Goal: Answer question/provide support: Share knowledge or assist other users

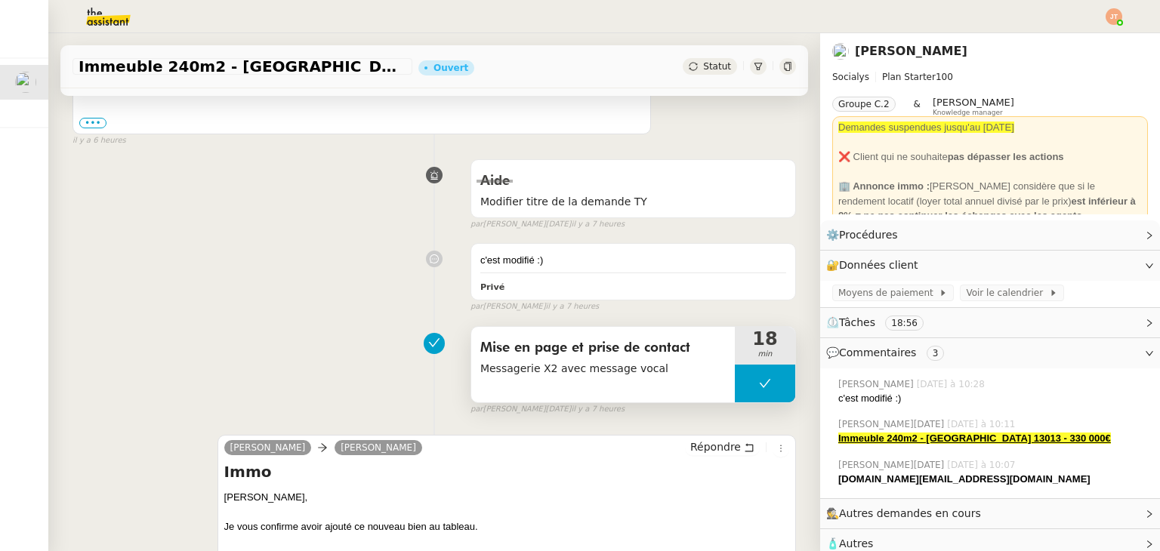
scroll to position [453, 0]
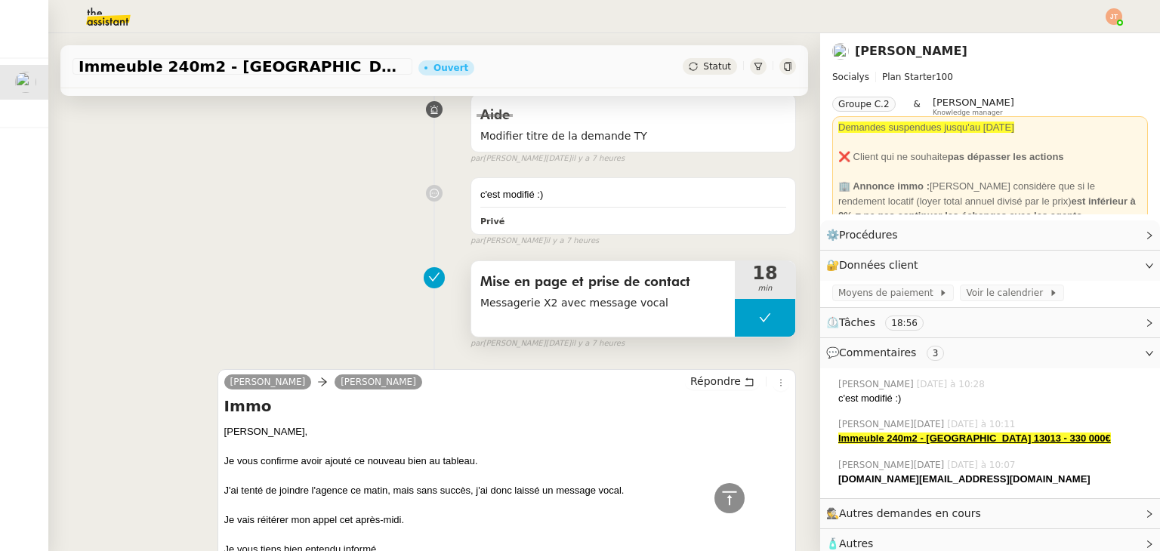
click at [735, 312] on button at bounding box center [765, 318] width 60 height 38
click at [744, 314] on icon at bounding box center [750, 318] width 12 height 12
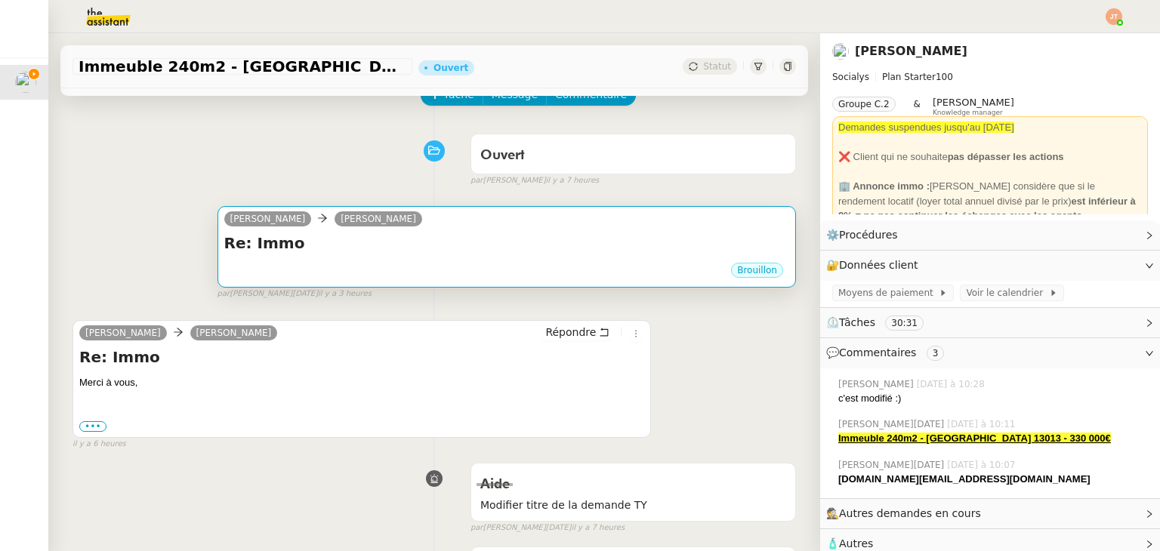
scroll to position [76, 0]
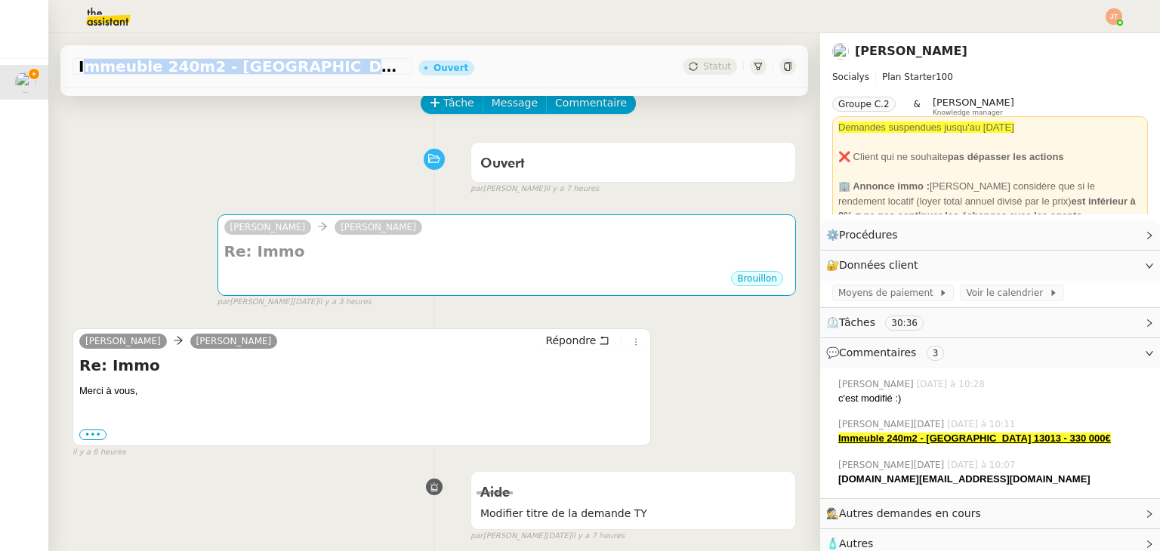
drag, startPoint x: 76, startPoint y: 62, endPoint x: 395, endPoint y: 74, distance: 319.7
click at [395, 74] on div "Immeuble 240m2 - [GEOGRAPHIC_DATA] 13013 - 330 000€" at bounding box center [243, 66] width 340 height 17
copy span "Immeuble 240m2 - [GEOGRAPHIC_DATA] 13013 - 330 000€"
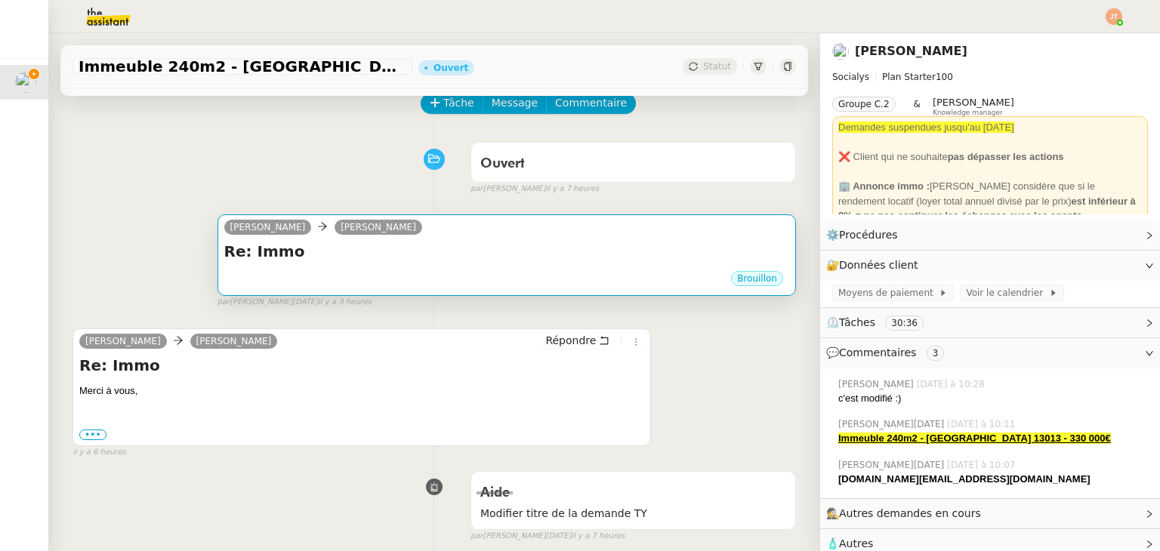
click at [411, 270] on div "Re: Immo •••" at bounding box center [506, 255] width 565 height 29
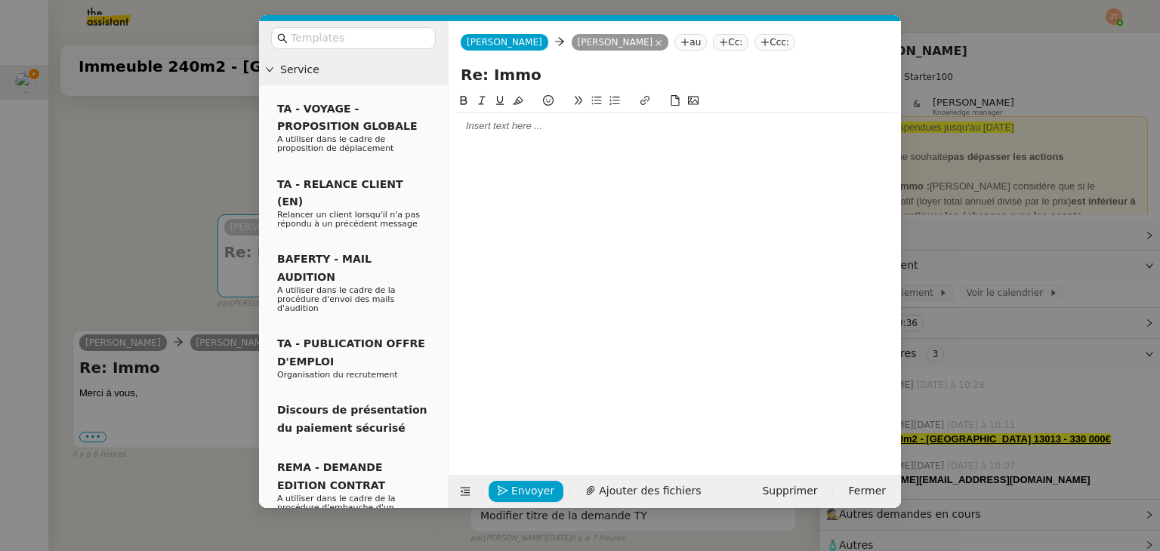
drag, startPoint x: 526, startPoint y: 78, endPoint x: 392, endPoint y: 81, distance: 133.7
click at [392, 81] on nz-layout "Service TA - VOYAGE - PROPOSITION GLOBALE A utiliser dans le cadre de propositi…" at bounding box center [580, 264] width 642 height 487
paste input "Immeuble 240m2 - [GEOGRAPHIC_DATA] 13013 - 330 000€"
type input "Immeuble 240m2 - [GEOGRAPHIC_DATA] 13013 - 330 000€"
click at [508, 122] on div at bounding box center [675, 126] width 440 height 14
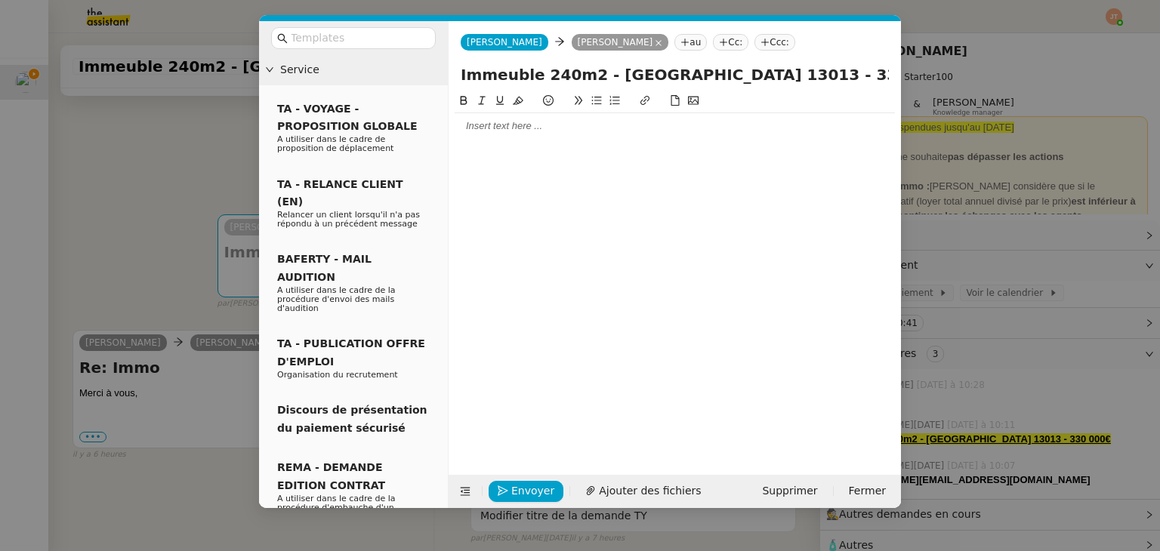
click at [95, 157] on nz-modal-container "Service TA - VOYAGE - PROPOSITION GLOBALE A utiliser dans le cadre de propositi…" at bounding box center [580, 275] width 1160 height 551
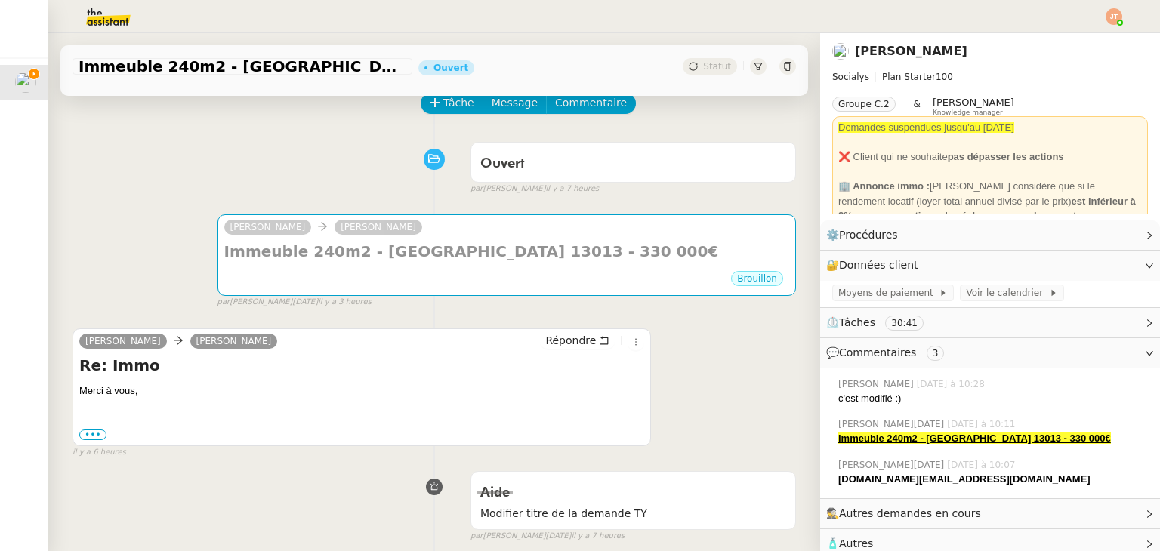
click at [107, 26] on img at bounding box center [96, 16] width 117 height 33
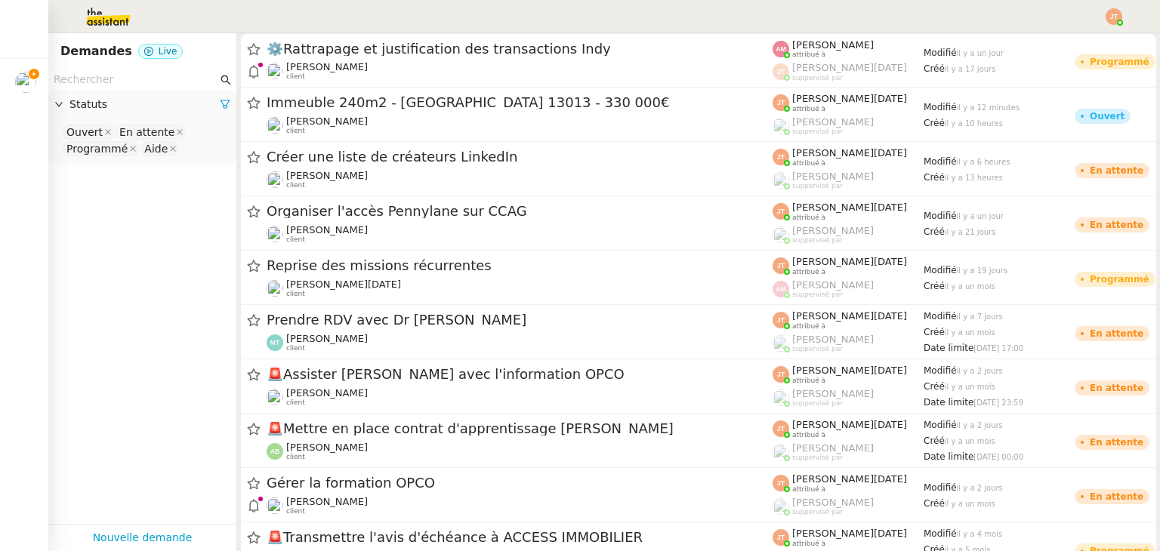
click at [130, 85] on input "text" at bounding box center [136, 79] width 164 height 17
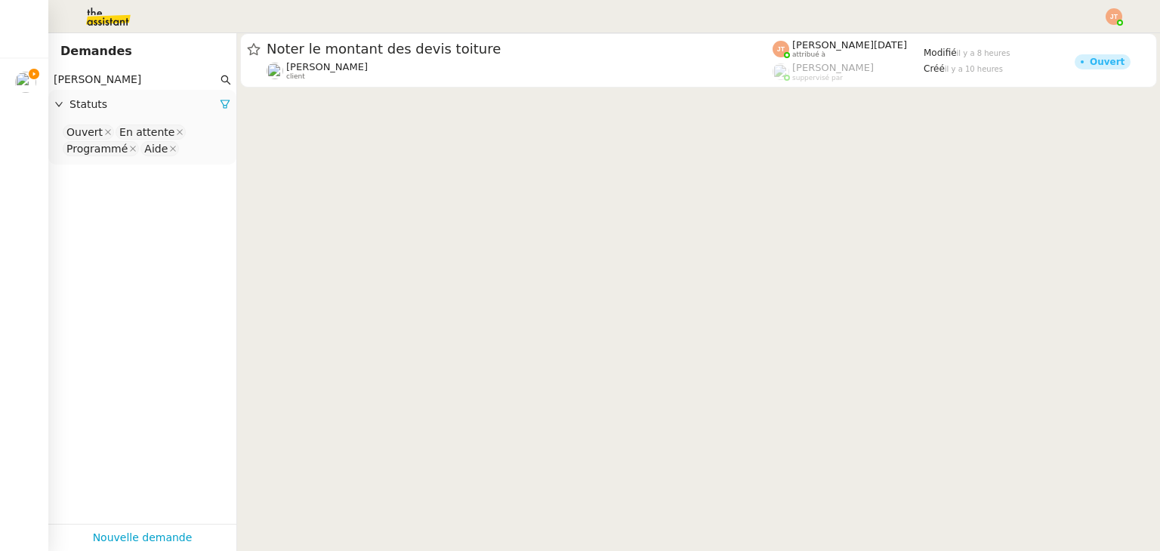
type input "[PERSON_NAME]"
drag, startPoint x: 221, startPoint y: 101, endPoint x: 170, endPoint y: 100, distance: 50.6
click at [221, 100] on div "Statuts" at bounding box center [142, 104] width 188 height 29
click at [139, 100] on span "Statuts" at bounding box center [144, 104] width 150 height 17
click at [133, 110] on span "Statuts" at bounding box center [144, 104] width 150 height 17
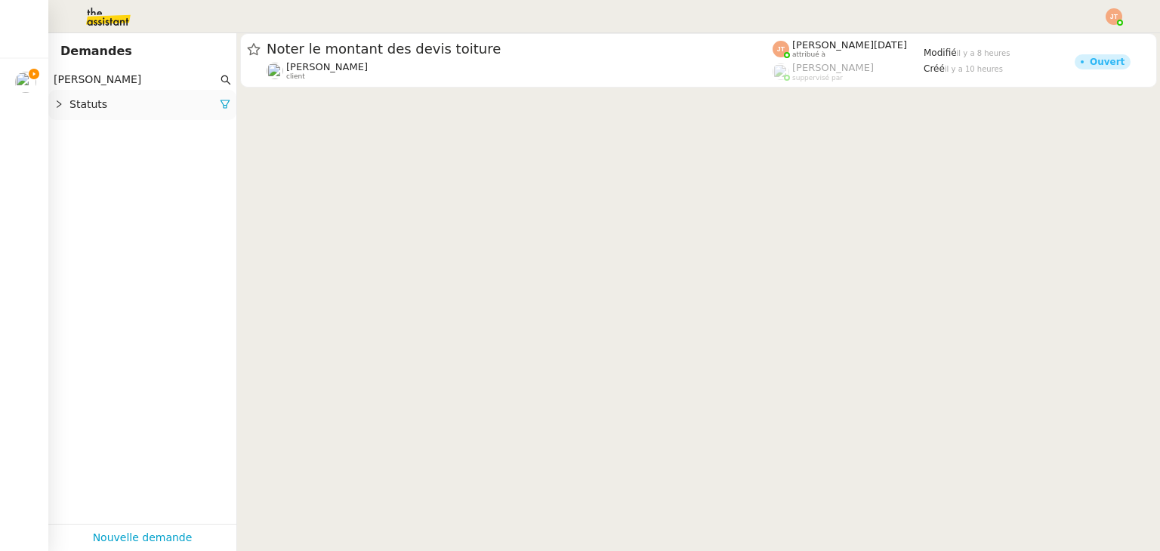
click at [133, 110] on span "Statuts" at bounding box center [144, 104] width 150 height 17
click at [151, 107] on span "Statuts" at bounding box center [144, 104] width 150 height 17
click at [203, 102] on span "Statuts" at bounding box center [144, 104] width 150 height 17
click at [221, 104] on icon at bounding box center [225, 104] width 9 height 8
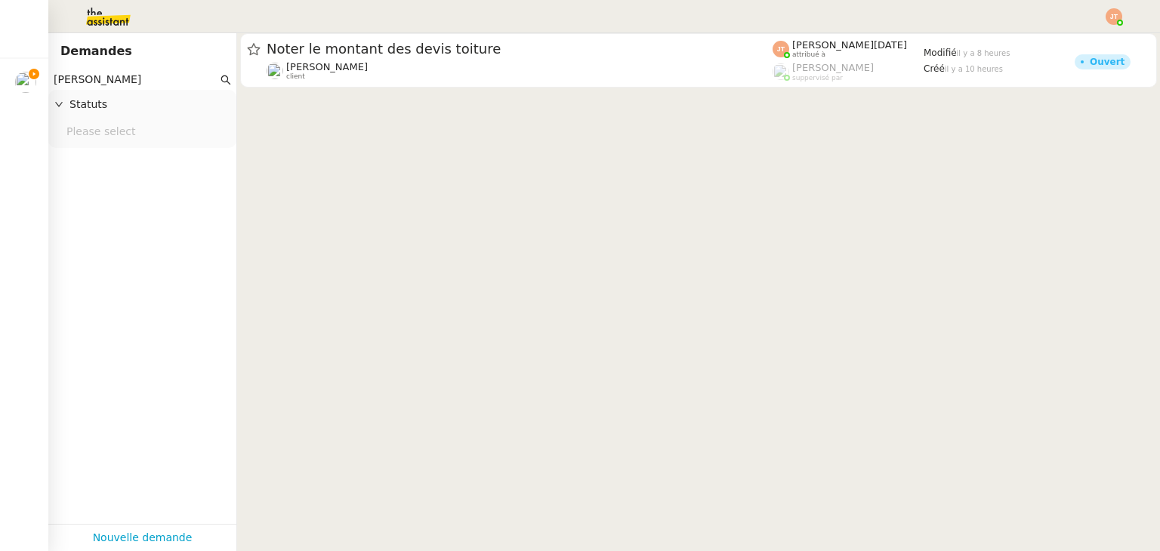
click at [138, 122] on div "Please select" at bounding box center [142, 134] width 188 height 28
click at [130, 136] on nz-select-top-control "Please select" at bounding box center [142, 132] width 164 height 19
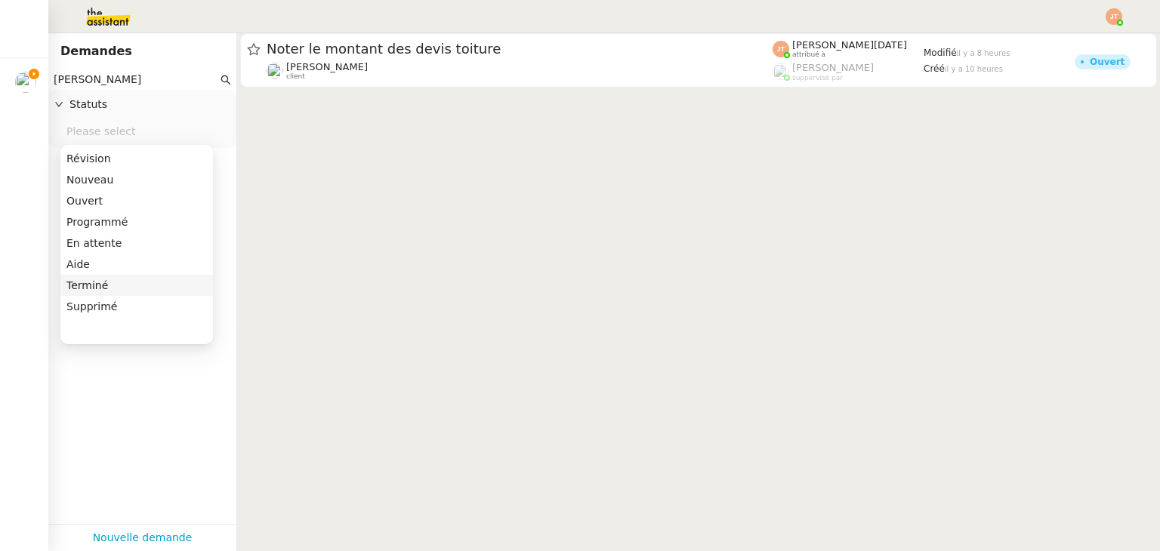
click at [113, 282] on div "Terminé" at bounding box center [136, 286] width 140 height 14
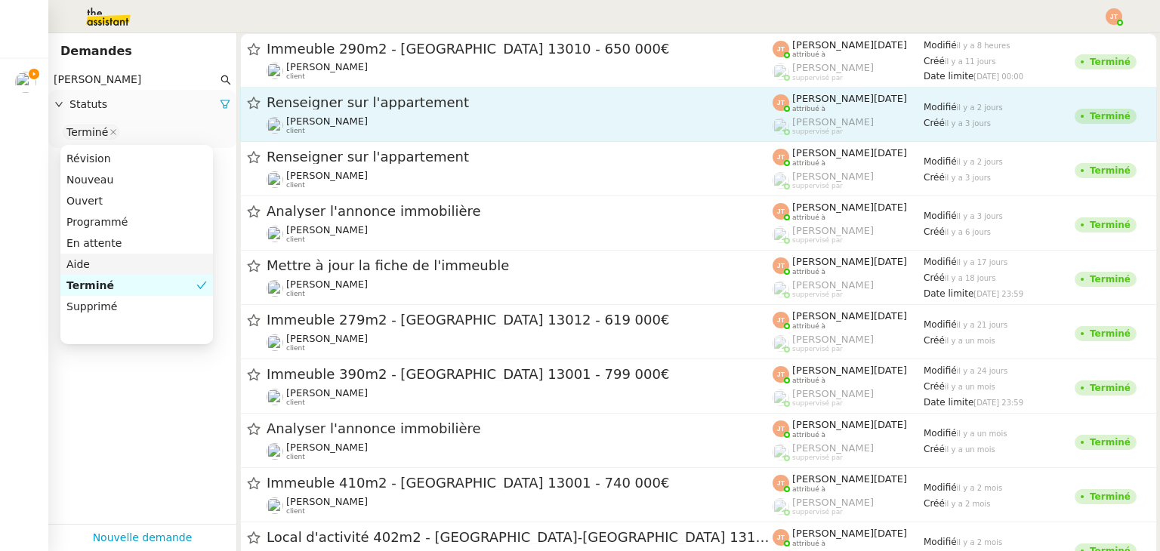
click at [369, 118] on div "[PERSON_NAME] client" at bounding box center [520, 126] width 506 height 20
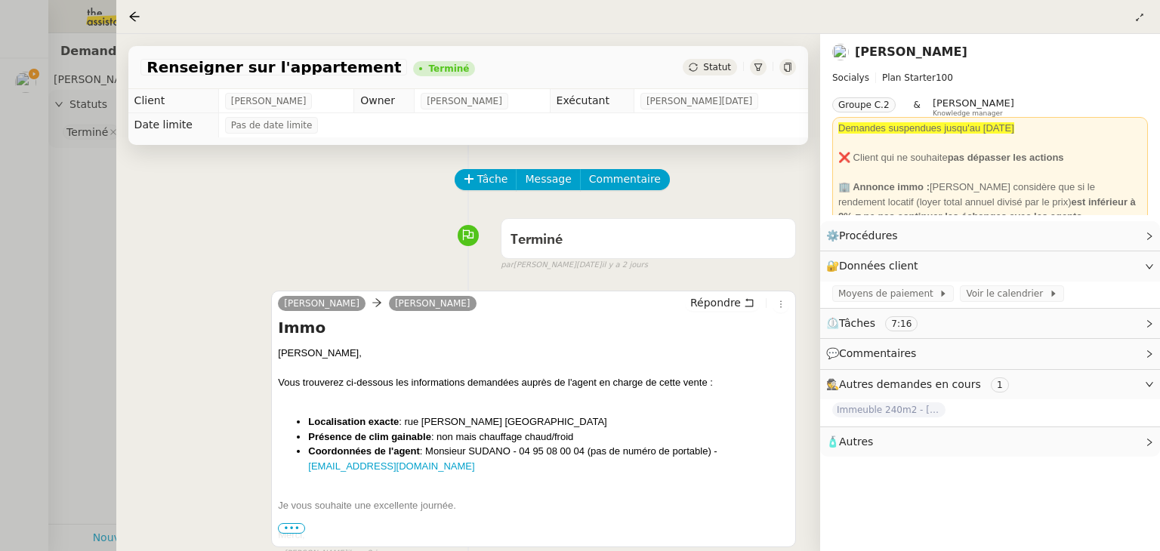
click at [47, 264] on div at bounding box center [580, 275] width 1160 height 551
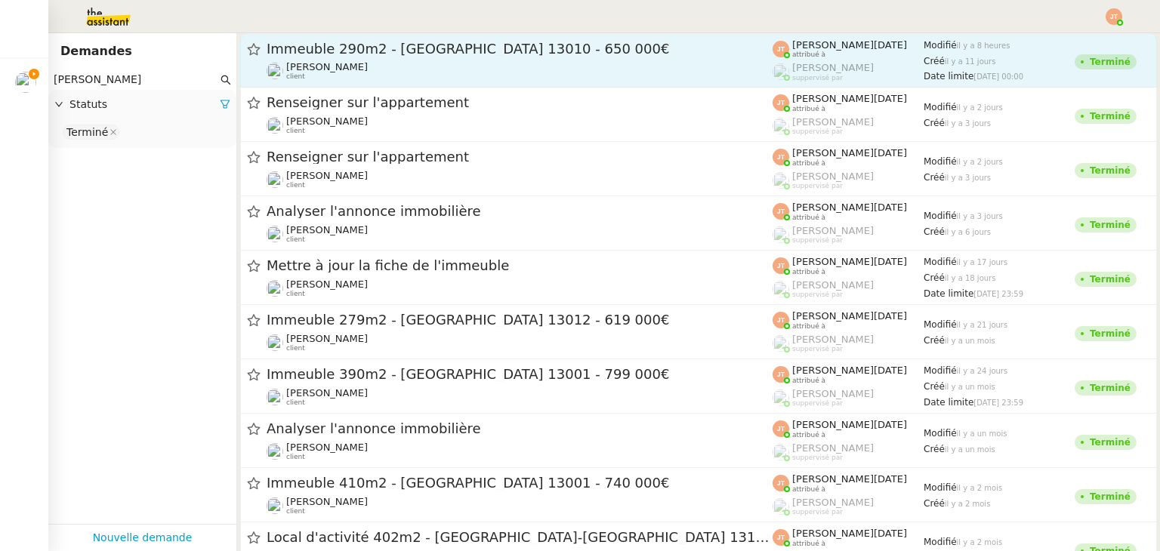
click at [326, 82] on link "Immeuble 290m2 - [GEOGRAPHIC_DATA] 13010 - 650 000€ [PERSON_NAME] client [PERSO…" at bounding box center [698, 60] width 917 height 54
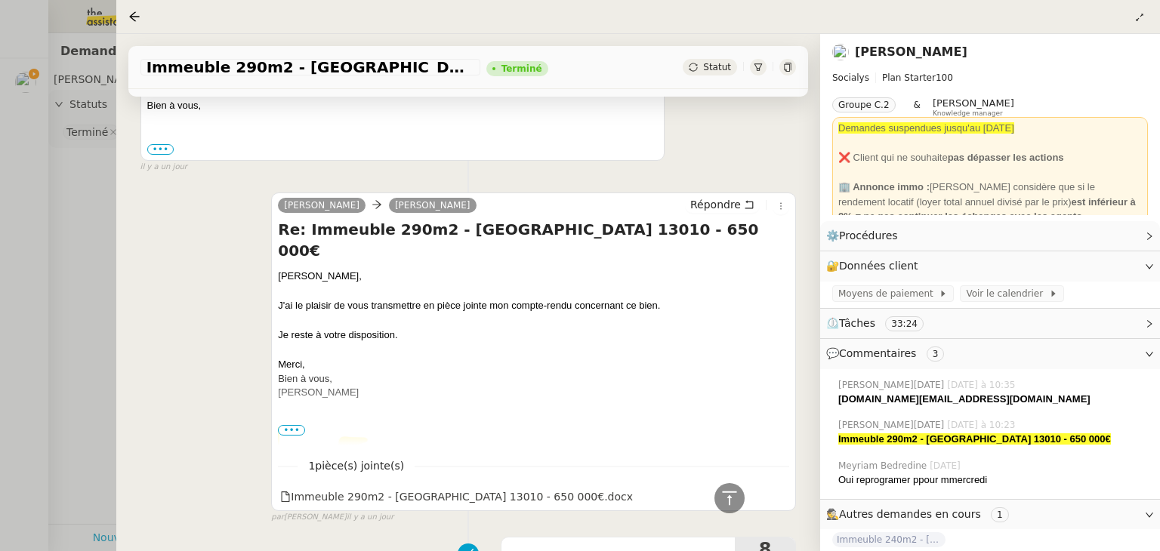
scroll to position [906, 0]
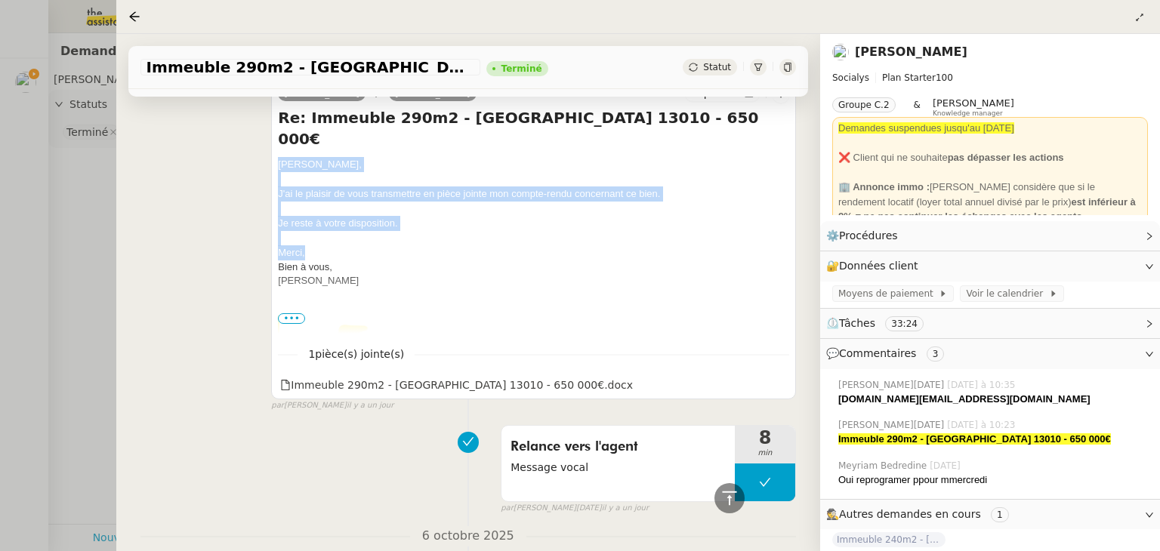
drag, startPoint x: 278, startPoint y: 125, endPoint x: 320, endPoint y: 208, distance: 93.2
click at [320, 208] on div "[PERSON_NAME], J'ai le plaisir de vous transmettre en pièce jointe mon compte-r…" at bounding box center [533, 354] width 511 height 394
copy div "[PERSON_NAME], J'ai le plaisir de vous transmettre en pièce jointe mon compte-r…"
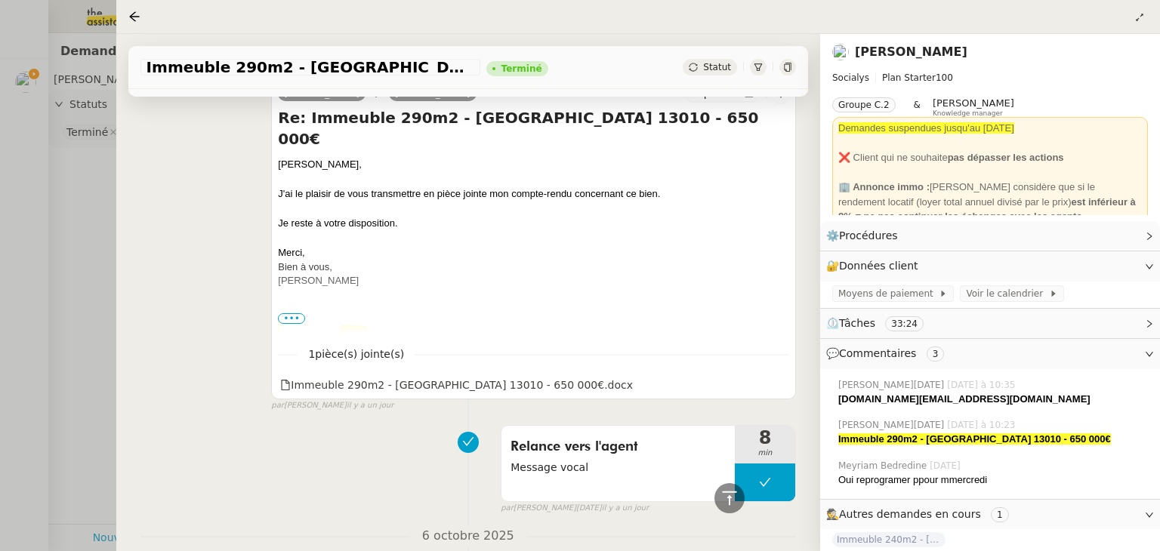
click at [52, 174] on div at bounding box center [580, 275] width 1160 height 551
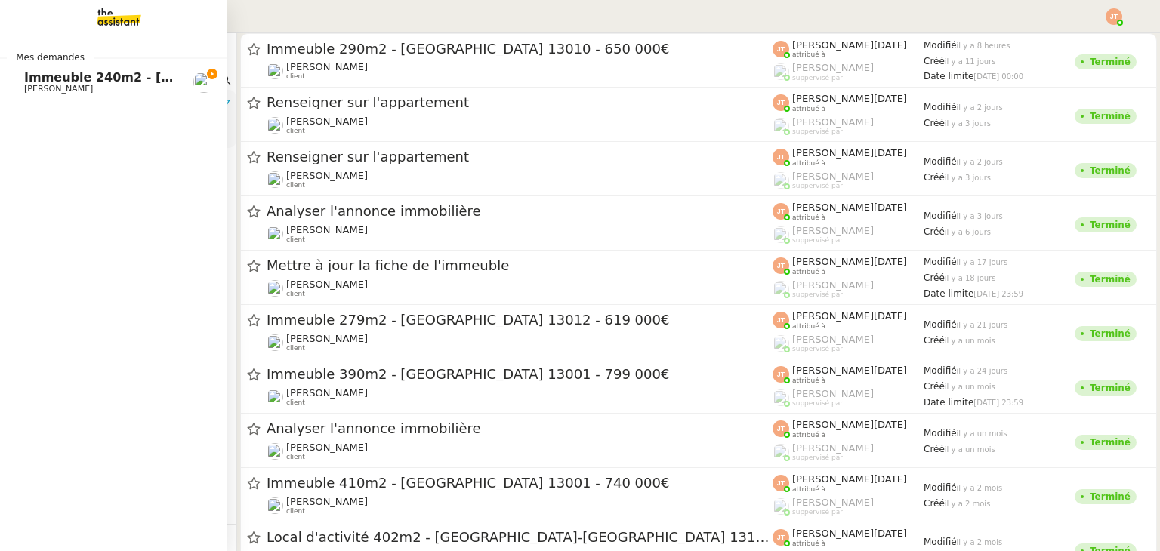
click at [41, 76] on span "Immeuble 240m2 - [GEOGRAPHIC_DATA] 13013 - 330 000€" at bounding box center [222, 77] width 396 height 14
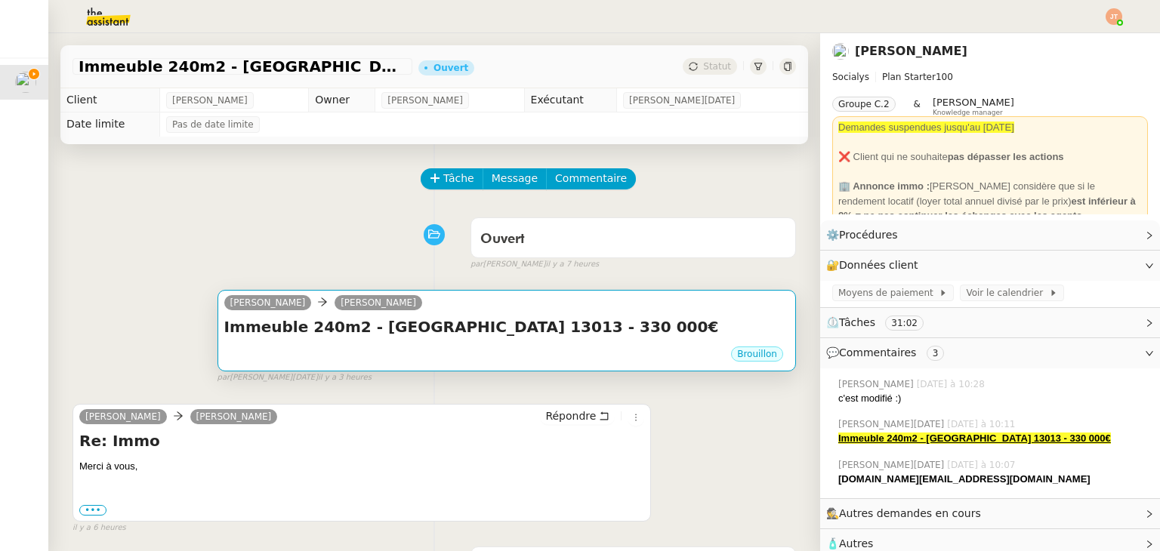
click at [295, 342] on div "Immeuble 240m2 - [GEOGRAPHIC_DATA] 13013 - 330 000€ •••" at bounding box center [506, 330] width 565 height 29
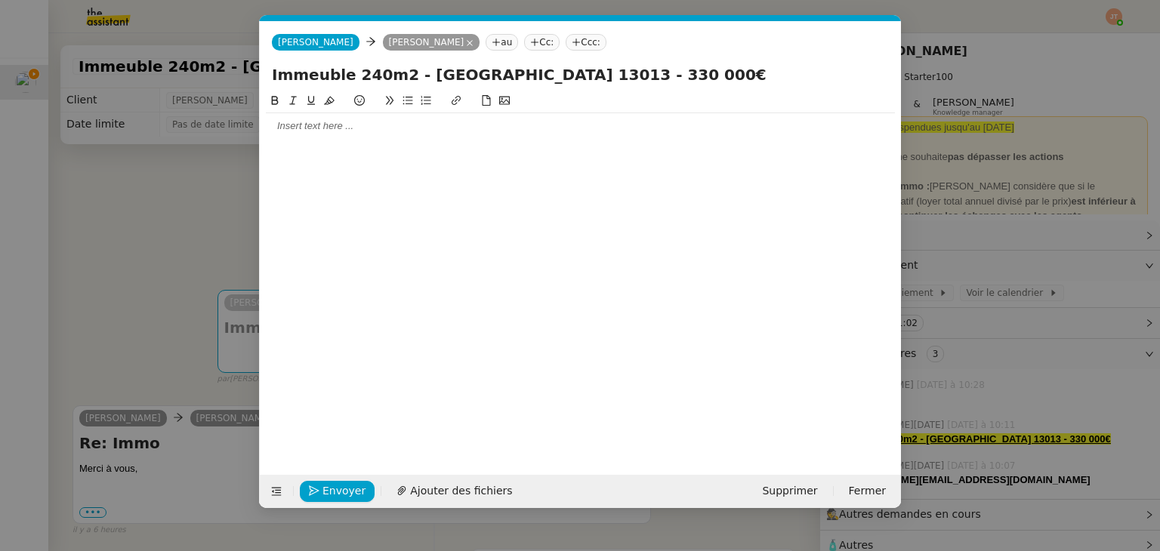
scroll to position [0, 32]
click at [335, 133] on div at bounding box center [580, 126] width 629 height 14
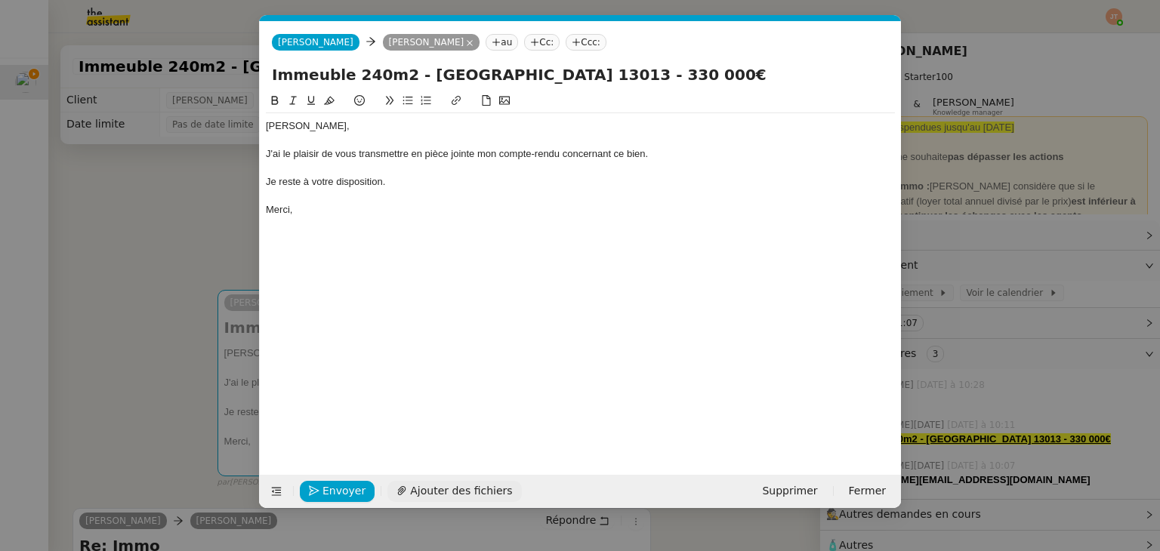
click at [414, 487] on span "Ajouter des fichiers" at bounding box center [461, 491] width 102 height 17
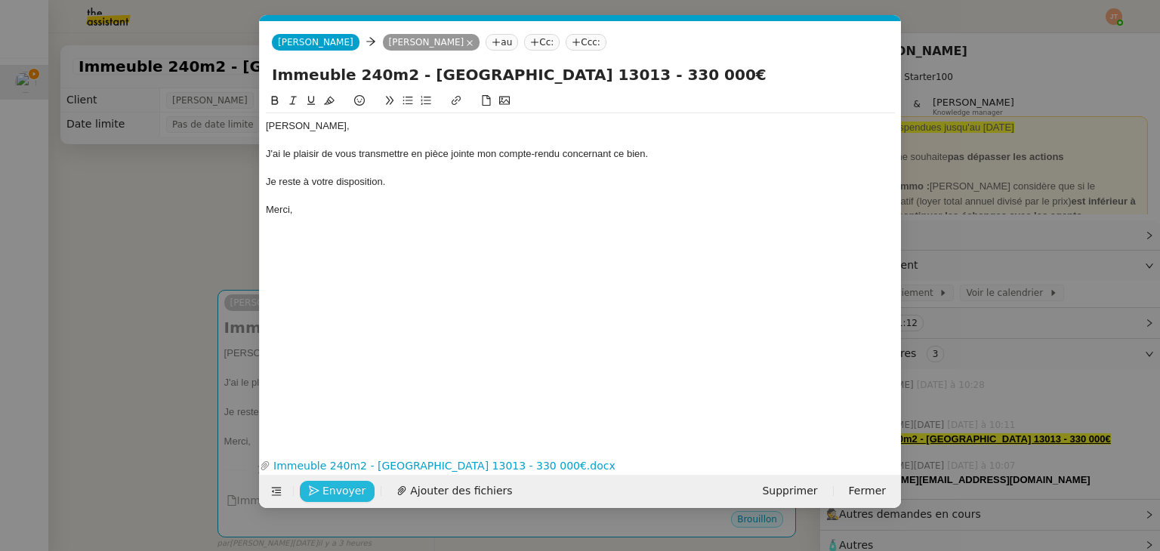
click at [325, 489] on span "Envoyer" at bounding box center [344, 491] width 43 height 17
click at [325, 489] on span "Confirmer l'envoi" at bounding box center [368, 491] width 91 height 17
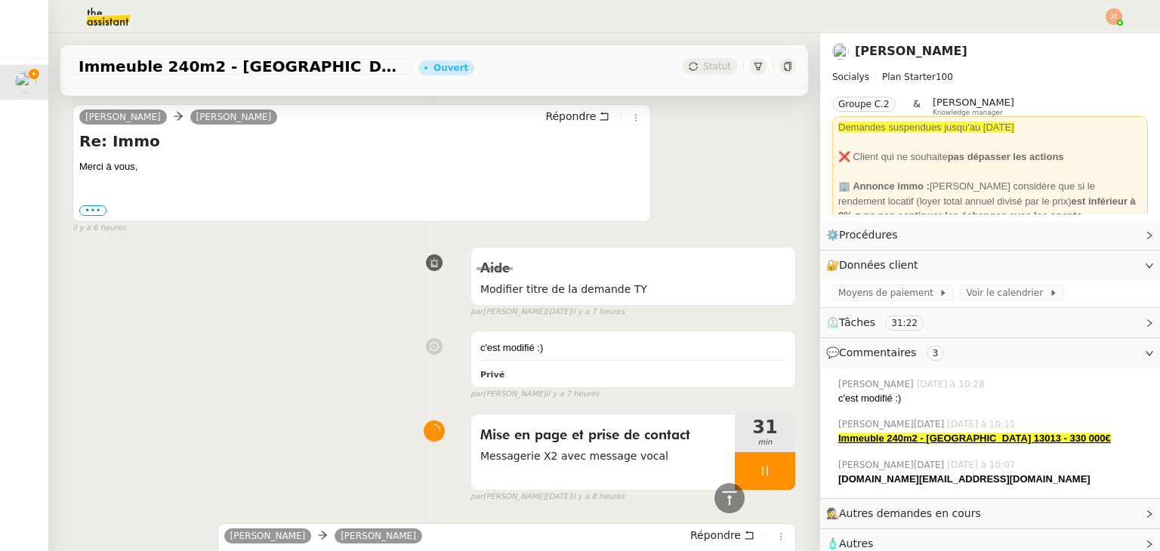
scroll to position [604, 0]
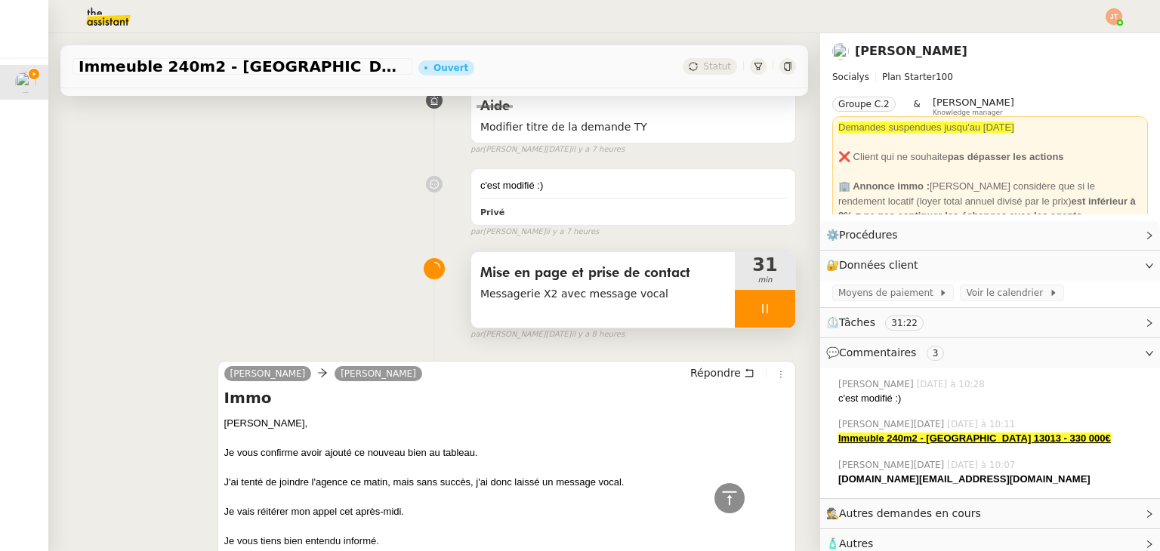
click at [741, 320] on div at bounding box center [765, 309] width 60 height 38
click at [767, 312] on button at bounding box center [780, 309] width 30 height 38
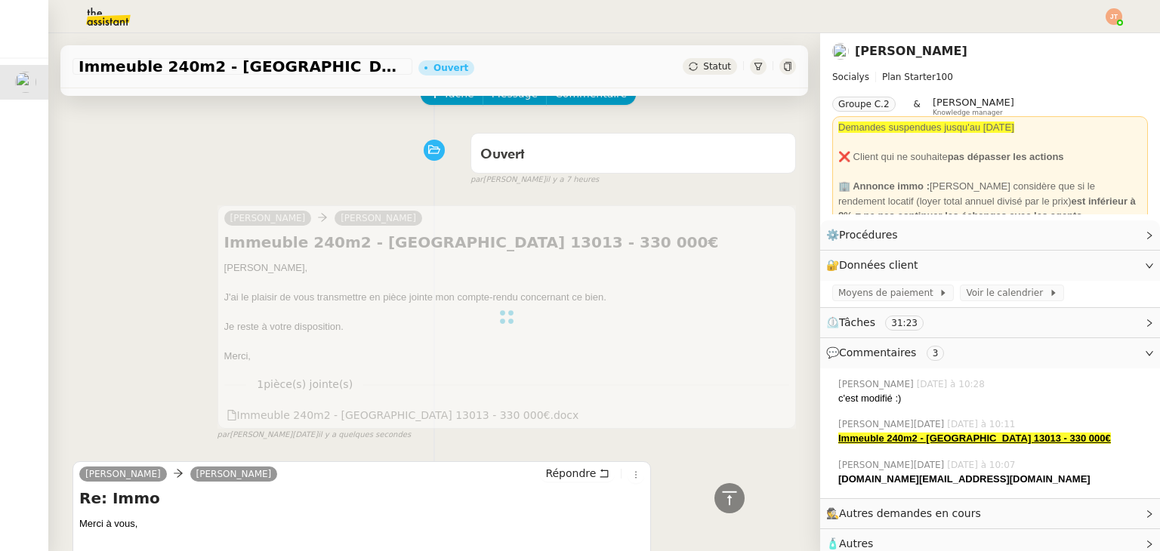
scroll to position [0, 0]
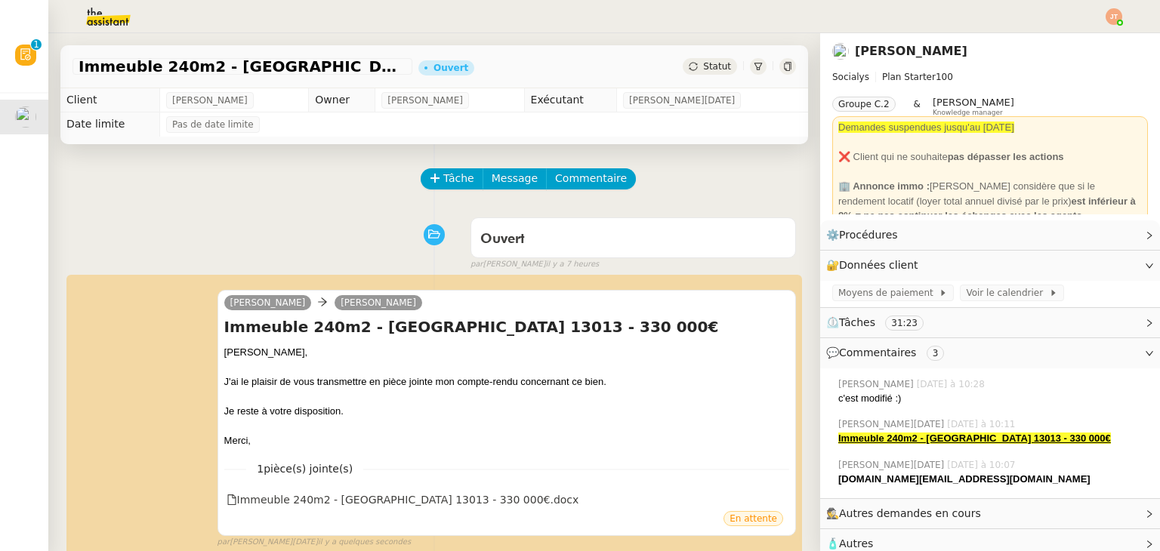
click at [761, 73] on div "Statut" at bounding box center [739, 66] width 113 height 17
click at [703, 69] on span "Statut" at bounding box center [717, 66] width 28 height 11
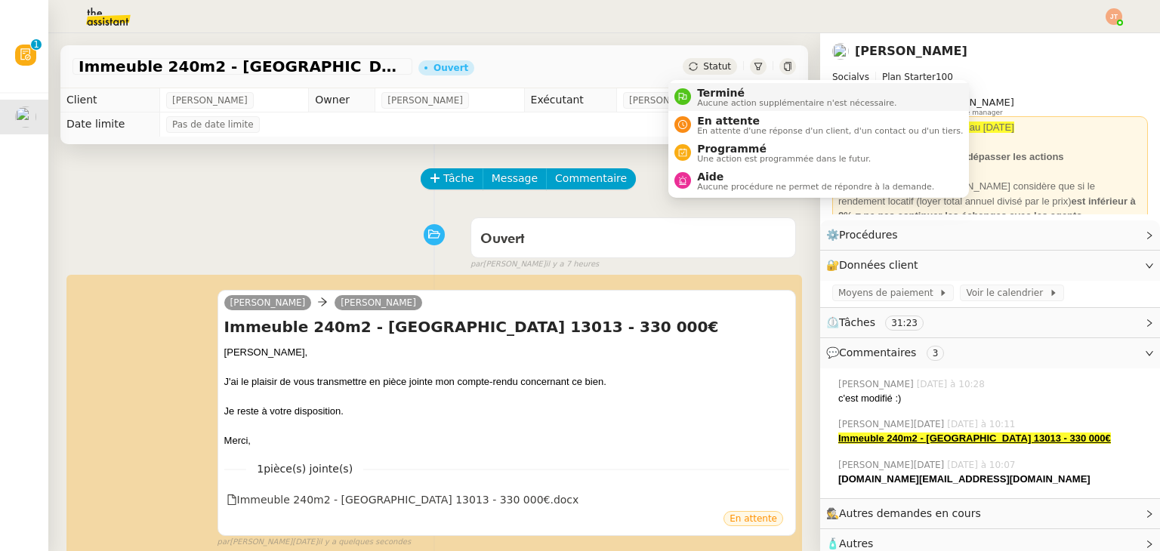
click at [706, 94] on span "Terminé" at bounding box center [796, 93] width 199 height 12
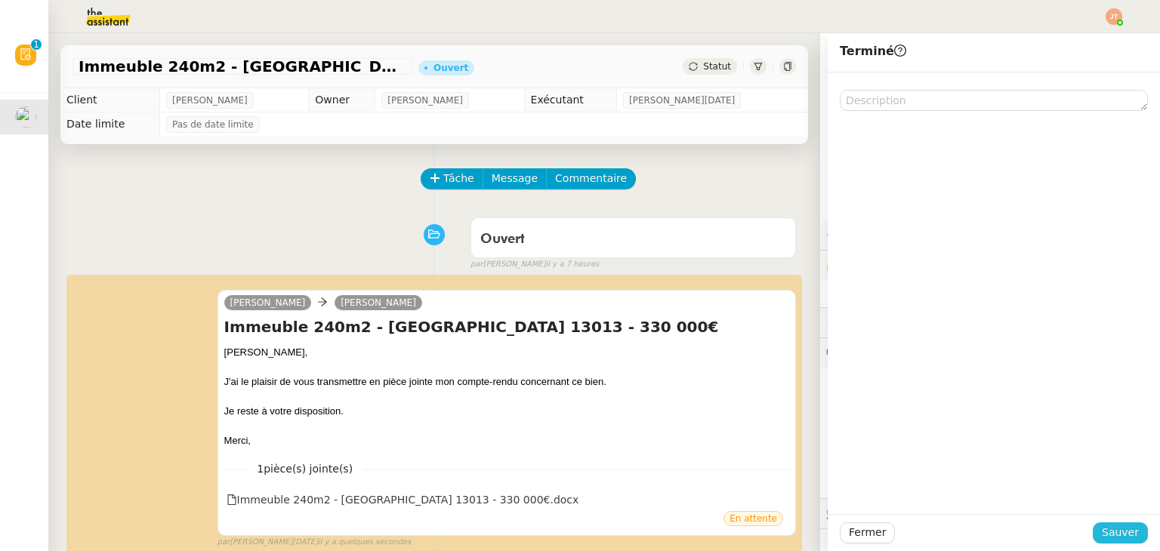
click at [1107, 533] on span "Sauver" at bounding box center [1120, 532] width 37 height 17
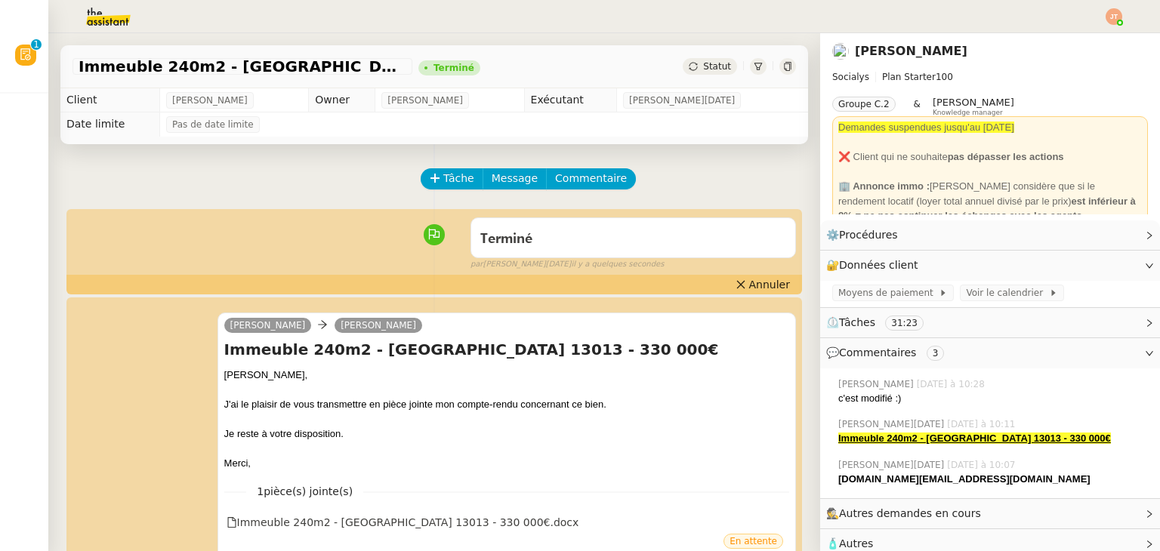
click at [1110, 22] on img at bounding box center [1114, 16] width 17 height 17
click at [1073, 42] on span "Suivi" at bounding box center [1061, 43] width 26 height 12
